Goal: Find specific page/section: Find specific page/section

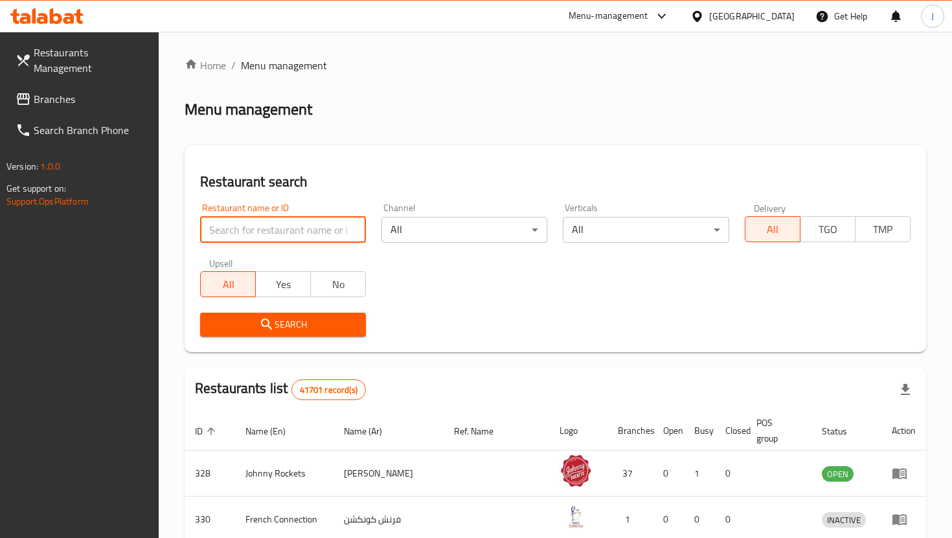
click at [234, 229] on input "search" at bounding box center [283, 230] width 166 height 26
click button "Search" at bounding box center [283, 325] width 166 height 24
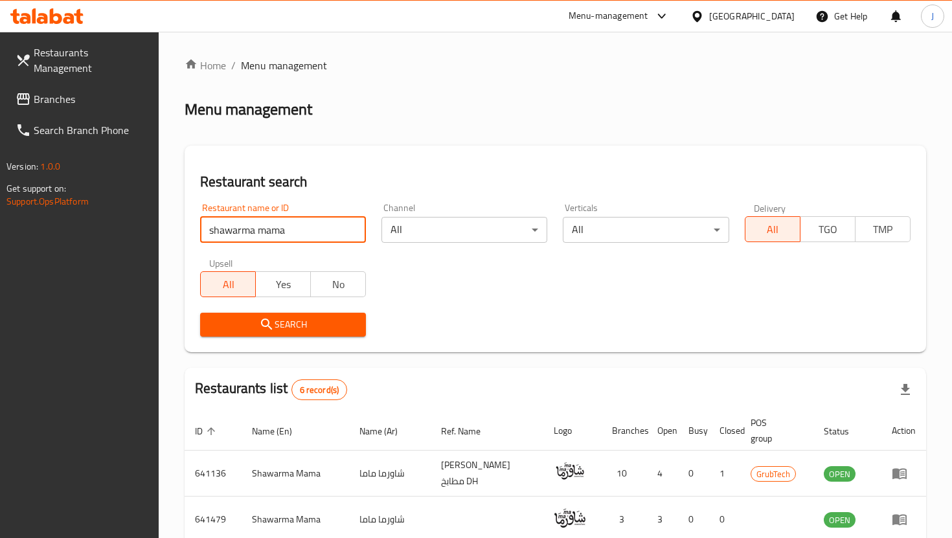
click at [309, 231] on input "shawarma mama" at bounding box center [283, 230] width 166 height 26
type input "shawarma mama"
click at [471, 300] on div "Restaurant name or ID shawarma mama Restaurant name or ID Channel All ​ Vertica…" at bounding box center [555, 270] width 726 height 149
click at [45, 91] on span "Branches" at bounding box center [91, 99] width 115 height 16
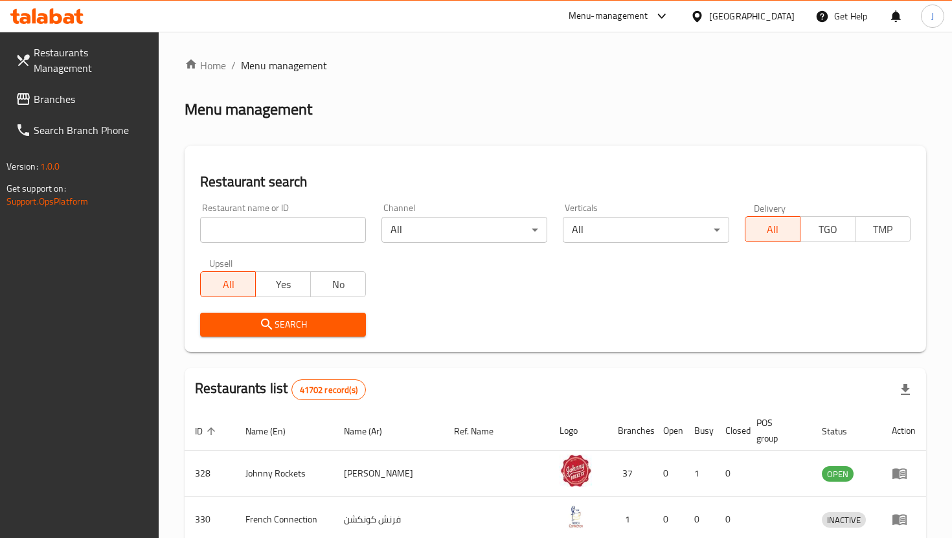
click at [245, 220] on input "search" at bounding box center [283, 230] width 166 height 26
paste input "704522"
type input "704522"
click button "Search" at bounding box center [283, 325] width 166 height 24
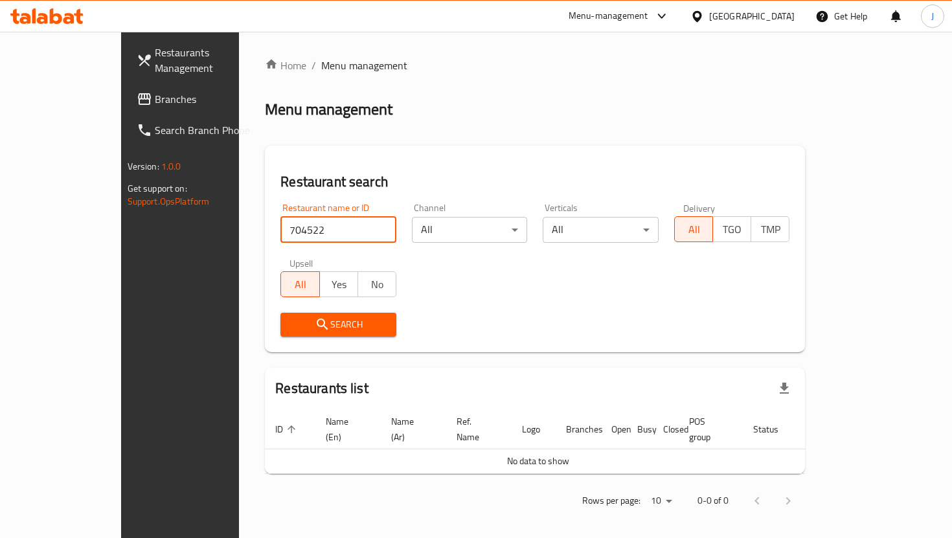
drag, startPoint x: 261, startPoint y: 219, endPoint x: 262, endPoint y: 226, distance: 7.2
click at [280, 226] on input "704522" at bounding box center [338, 230] width 116 height 26
click at [155, 91] on span "Branches" at bounding box center [212, 99] width 115 height 16
